Goal: Task Accomplishment & Management: Manage account settings

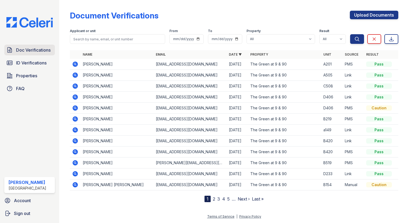
click at [27, 53] on span "Doc Verifications" at bounding box center [33, 50] width 35 height 6
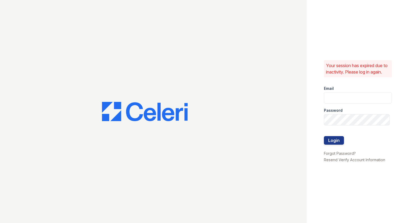
click at [27, 53] on div at bounding box center [153, 111] width 307 height 223
type input "[EMAIL_ADDRESS][DOMAIN_NAME]"
click at [337, 145] on button "Login" at bounding box center [334, 140] width 20 height 9
